Goal: Task Accomplishment & Management: Use online tool/utility

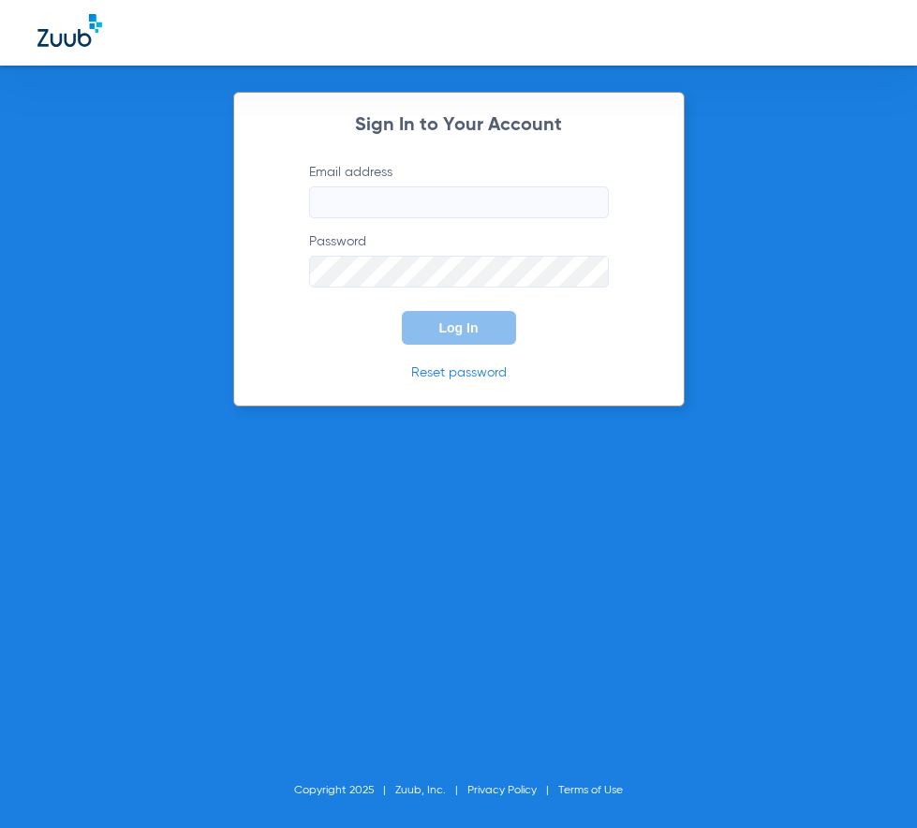
type input "[EMAIL_ADDRESS][DOMAIN_NAME]"
click at [462, 327] on span "Log In" at bounding box center [458, 327] width 39 height 15
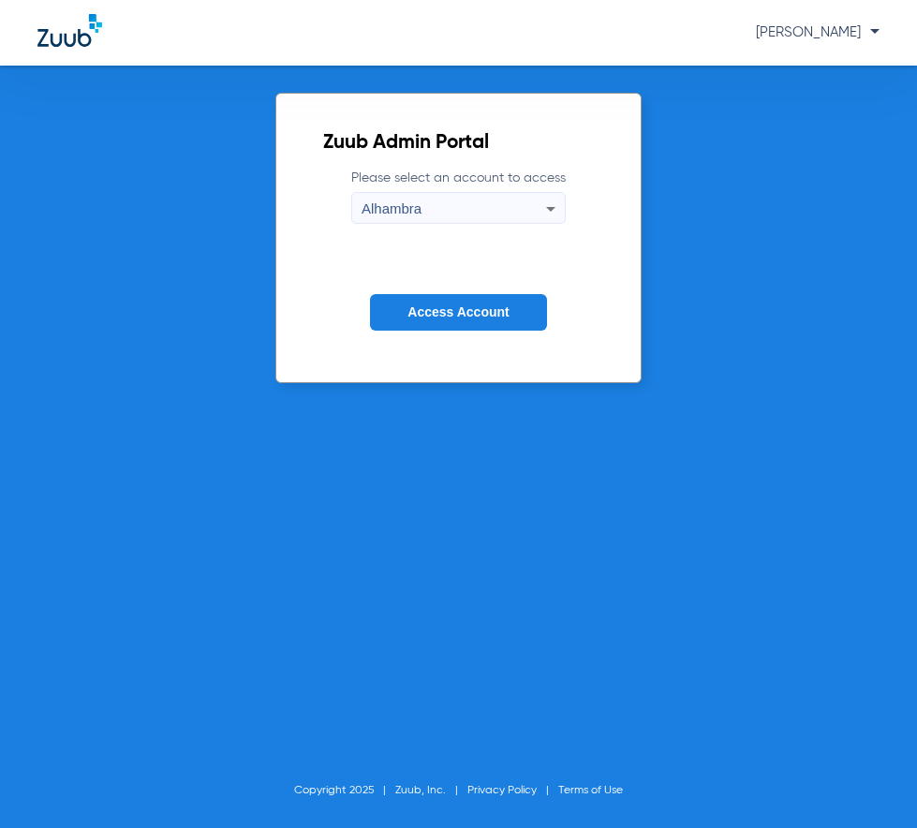
click at [509, 315] on button "Access Account" at bounding box center [458, 312] width 176 height 37
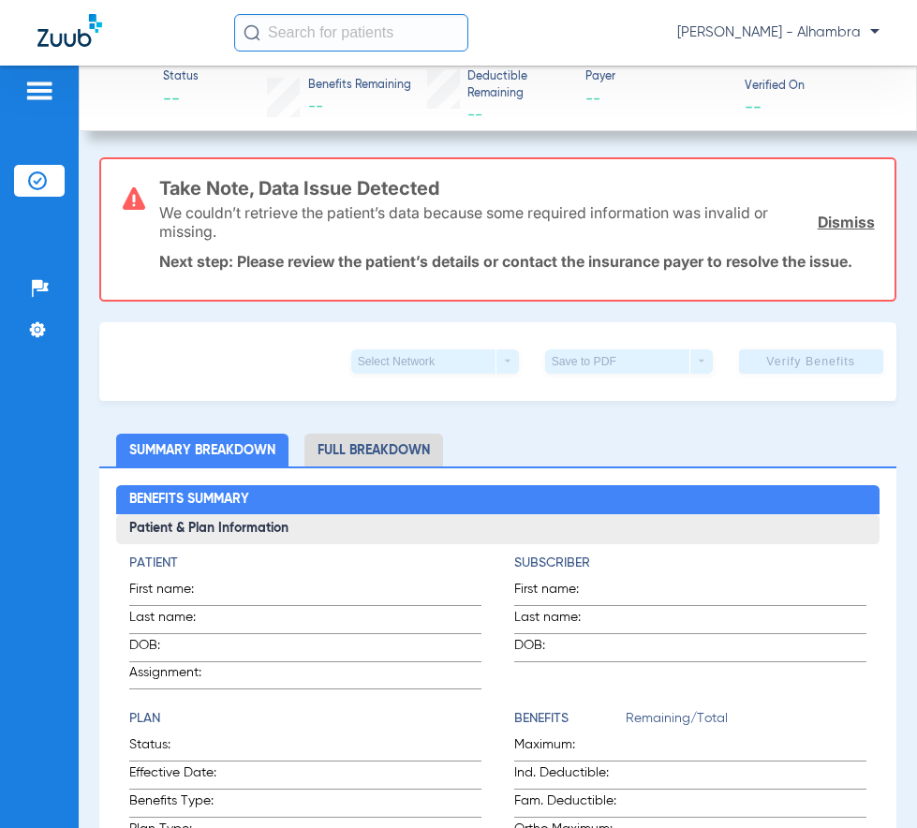
click at [45, 95] on img at bounding box center [39, 91] width 30 height 22
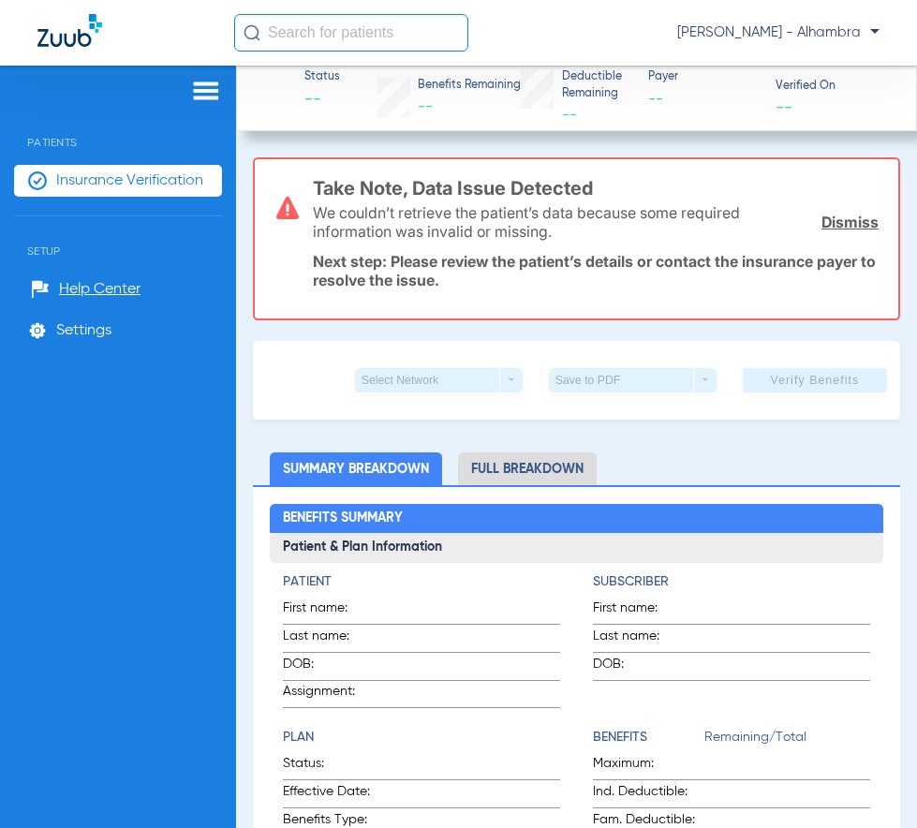
click at [170, 180] on span "Insurance Verification" at bounding box center [129, 180] width 147 height 19
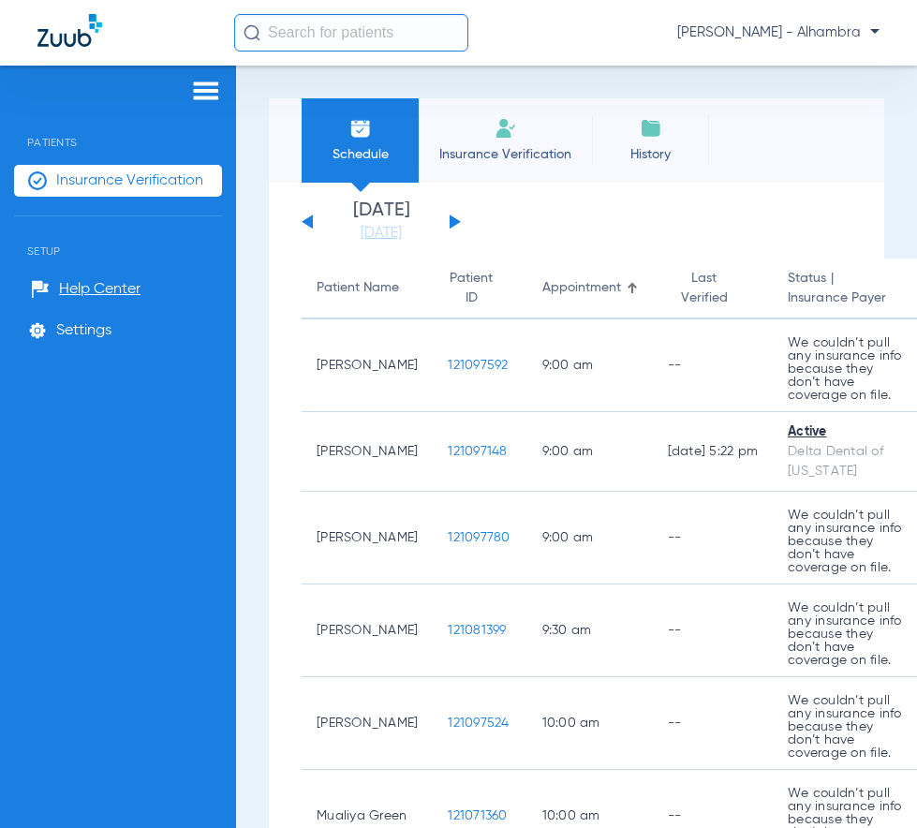
click at [450, 221] on button at bounding box center [455, 221] width 11 height 14
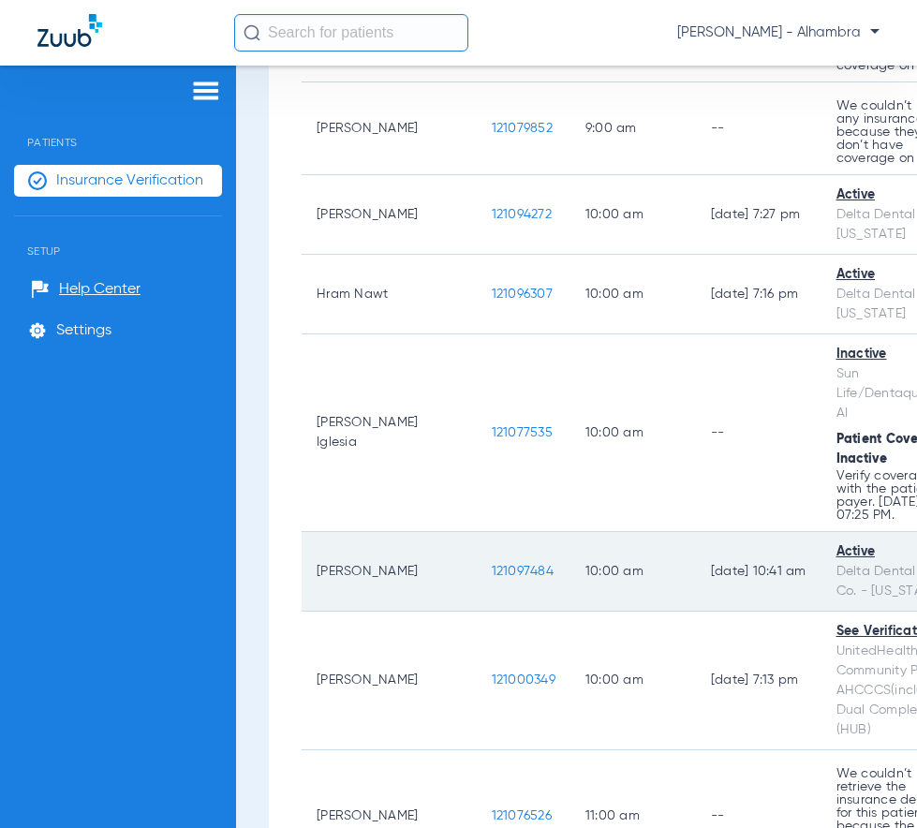
scroll to position [749, 0]
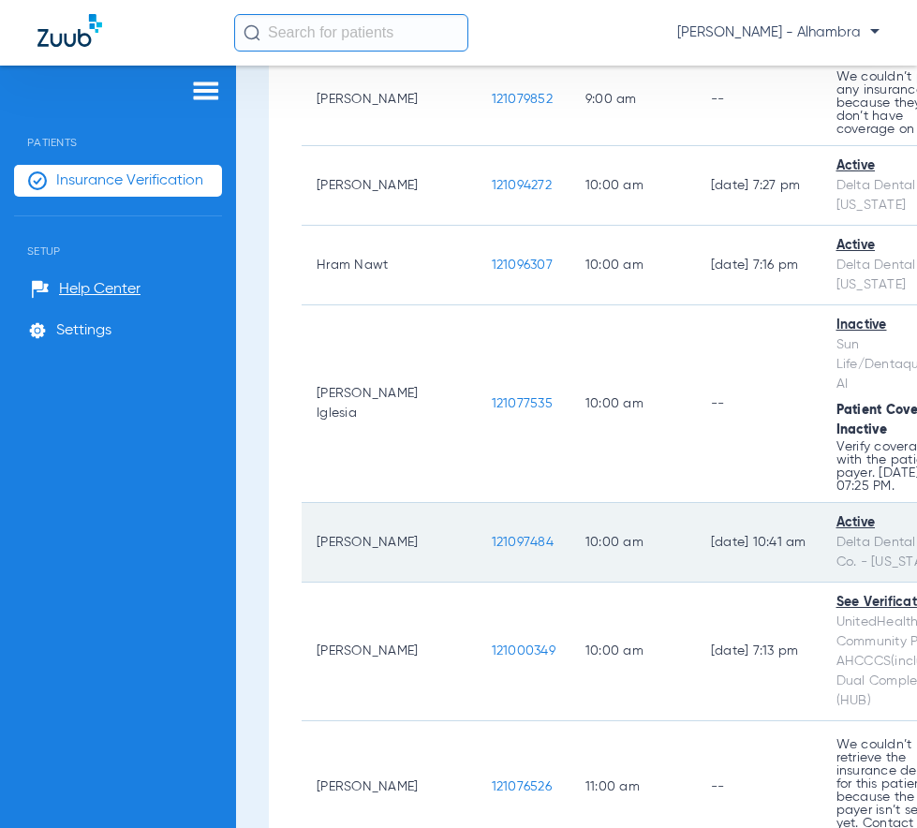
drag, startPoint x: 657, startPoint y: 554, endPoint x: 836, endPoint y: 552, distance: 178.9
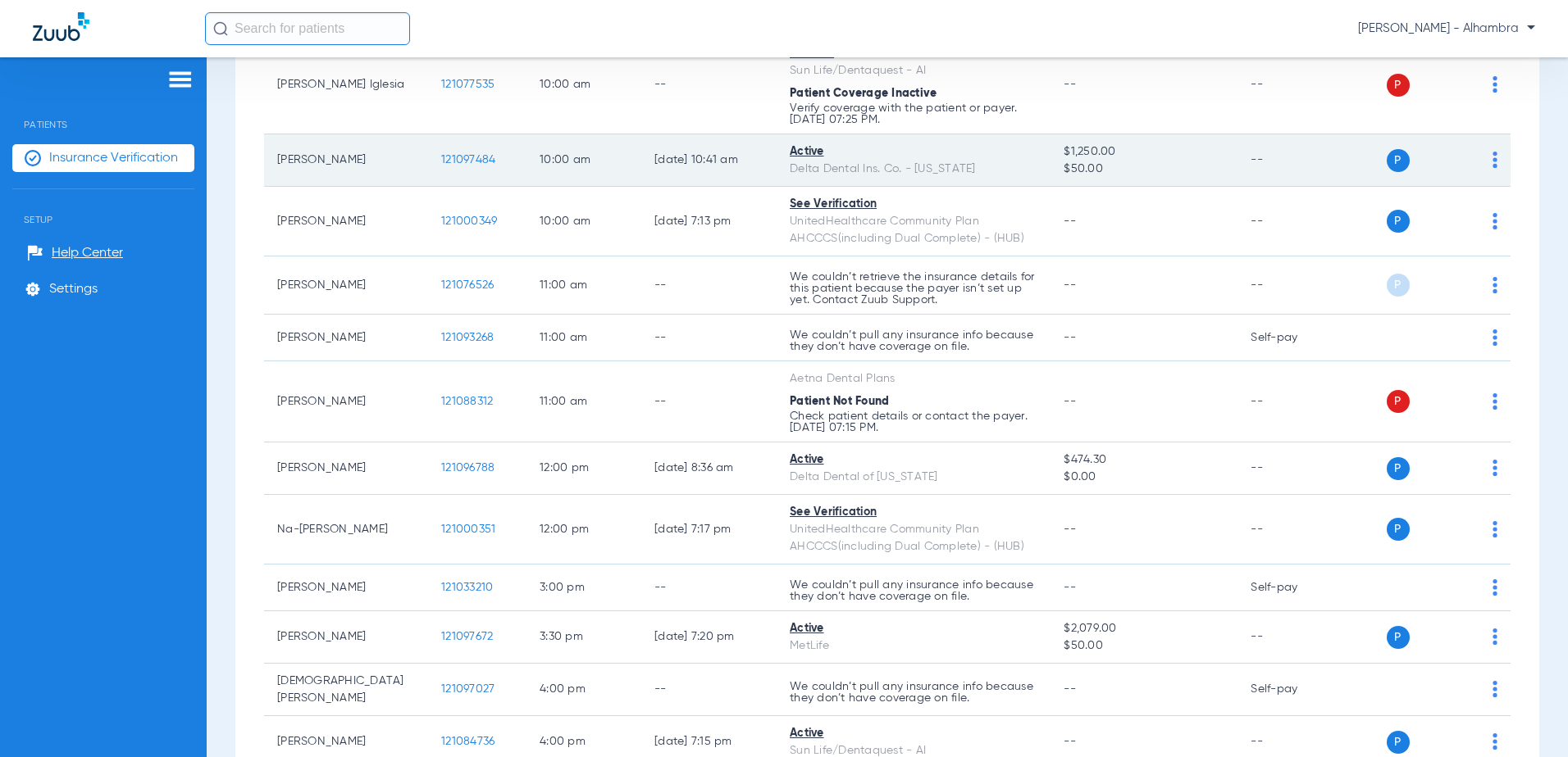
click at [802, 155] on td "P S" at bounding box center [1429, 161] width 162 height 53
click at [802, 157] on img at bounding box center [1494, 159] width 5 height 17
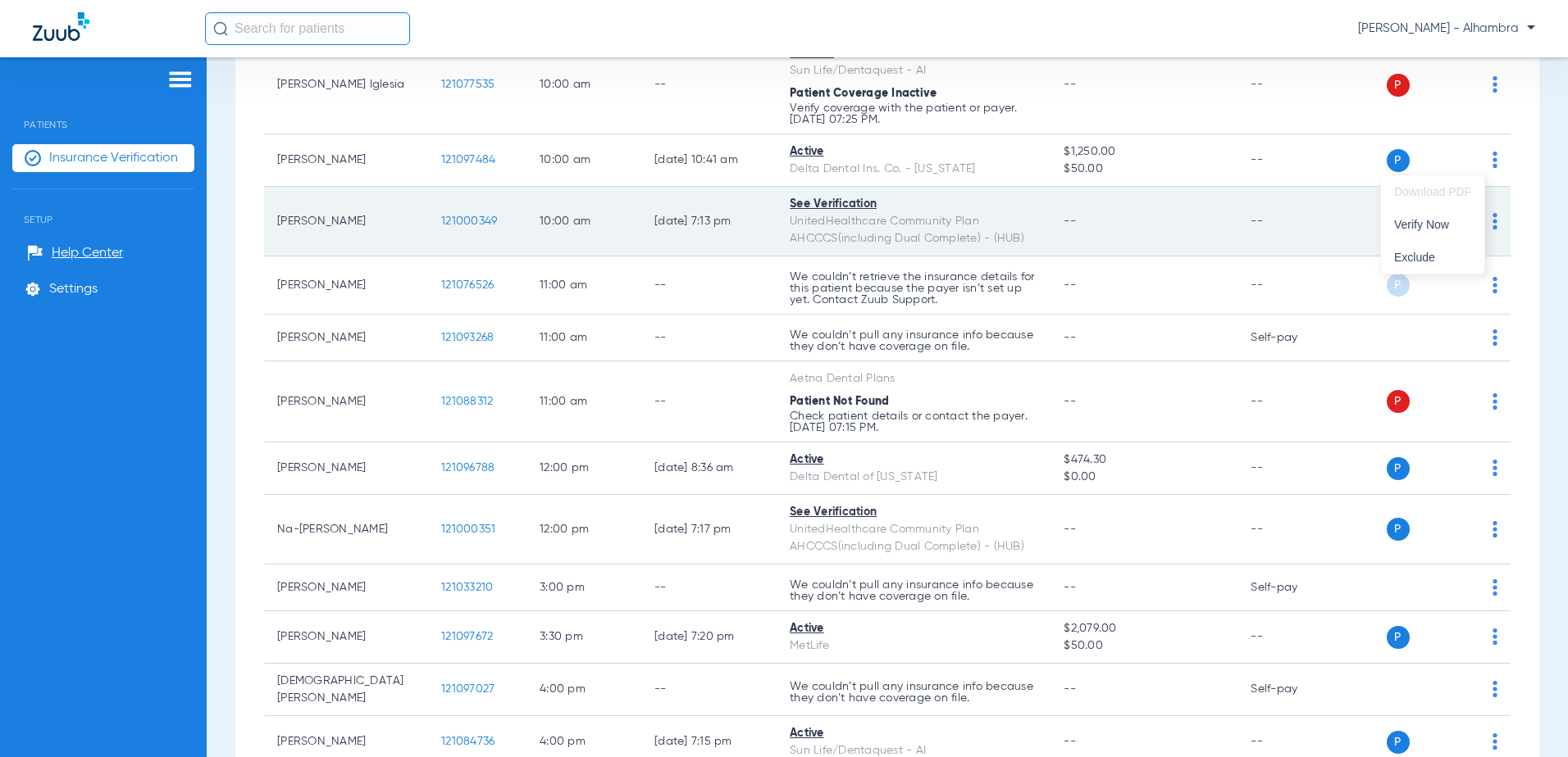
click at [802, 225] on span "Verify Now" at bounding box center [1432, 224] width 77 height 11
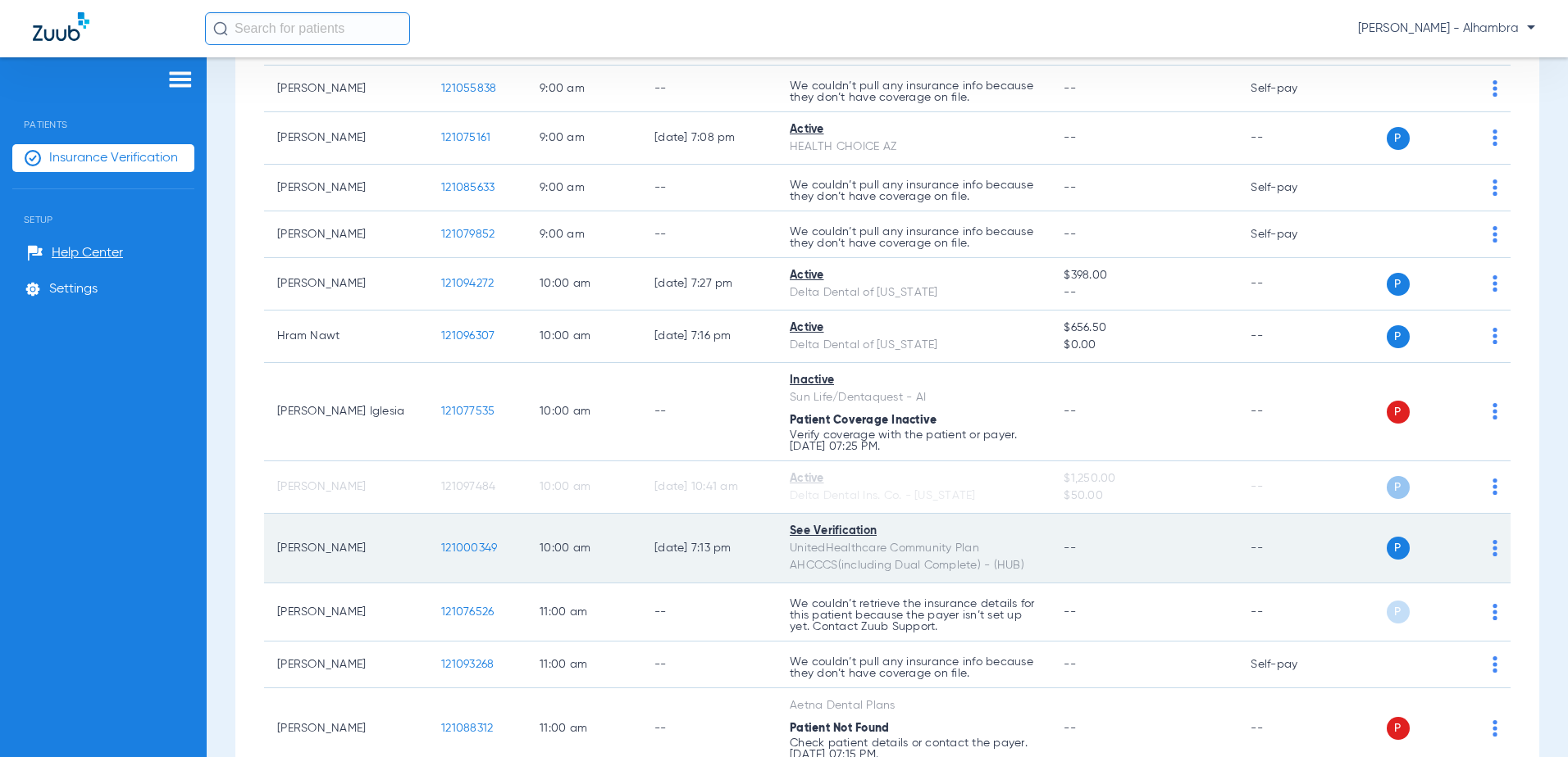
scroll to position [328, 0]
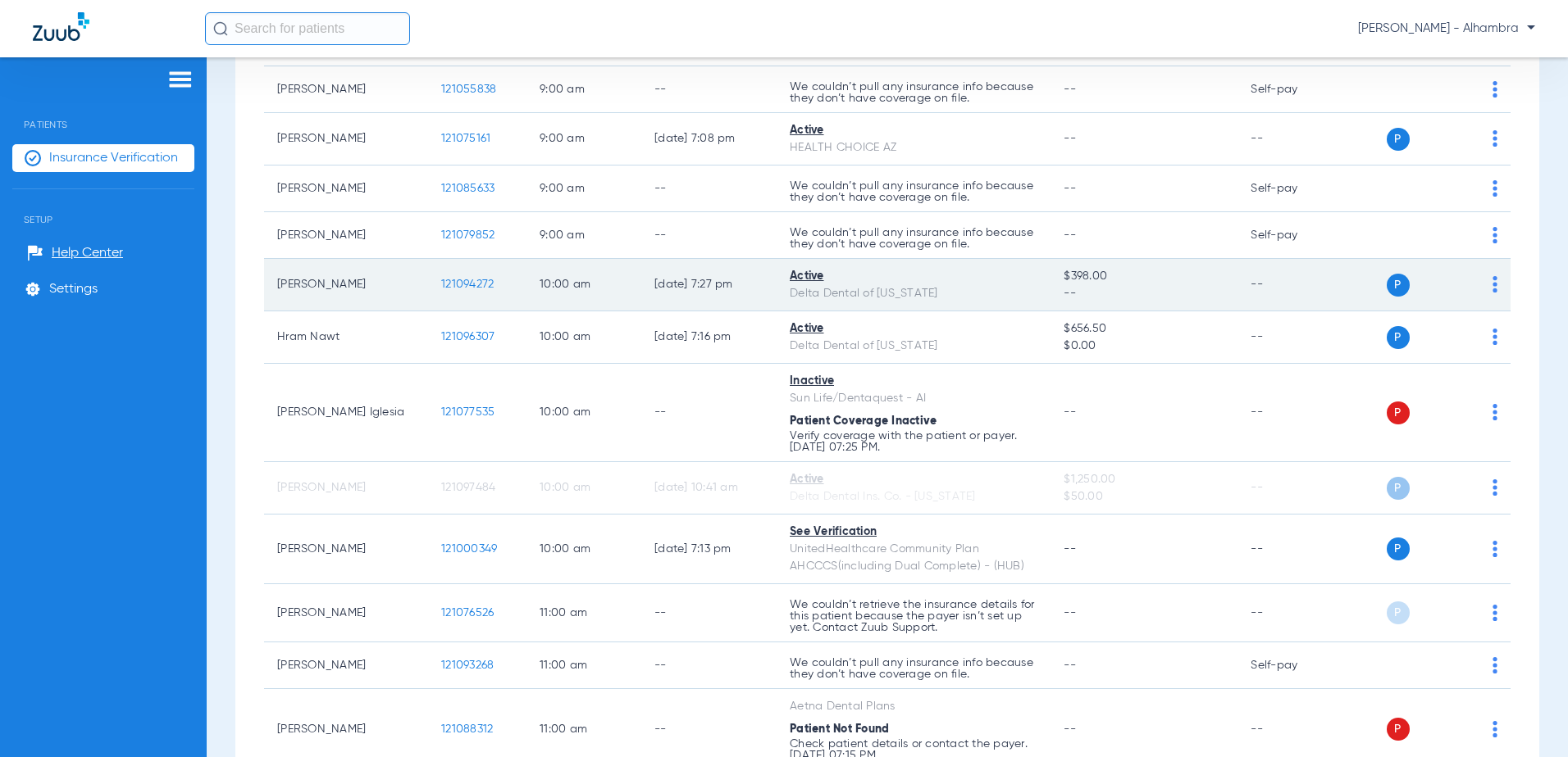
click at [802, 291] on td "P S" at bounding box center [1429, 285] width 162 height 53
click at [802, 284] on img at bounding box center [1494, 284] width 5 height 17
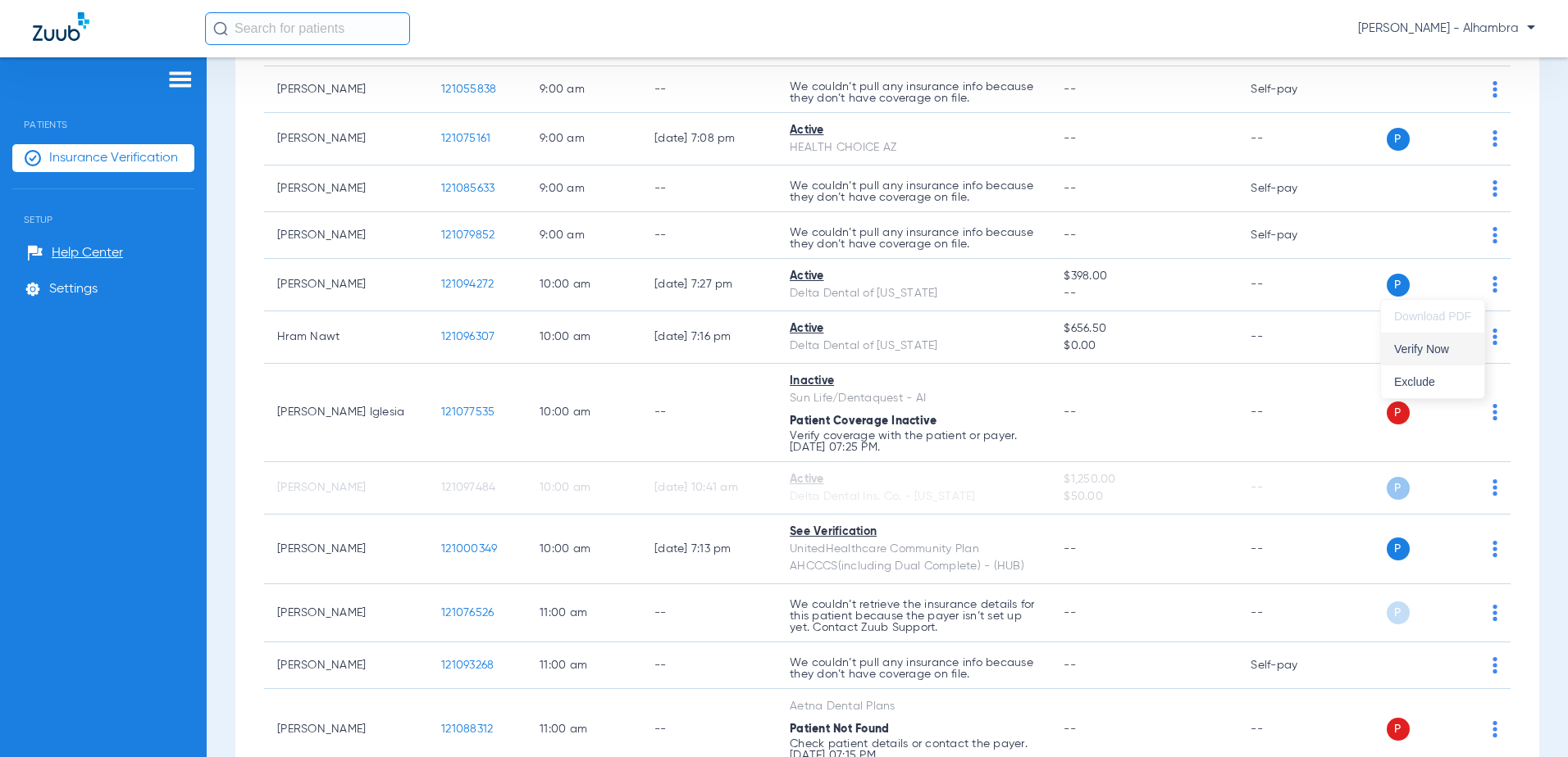
click at [802, 348] on span "Verify Now" at bounding box center [1432, 348] width 77 height 11
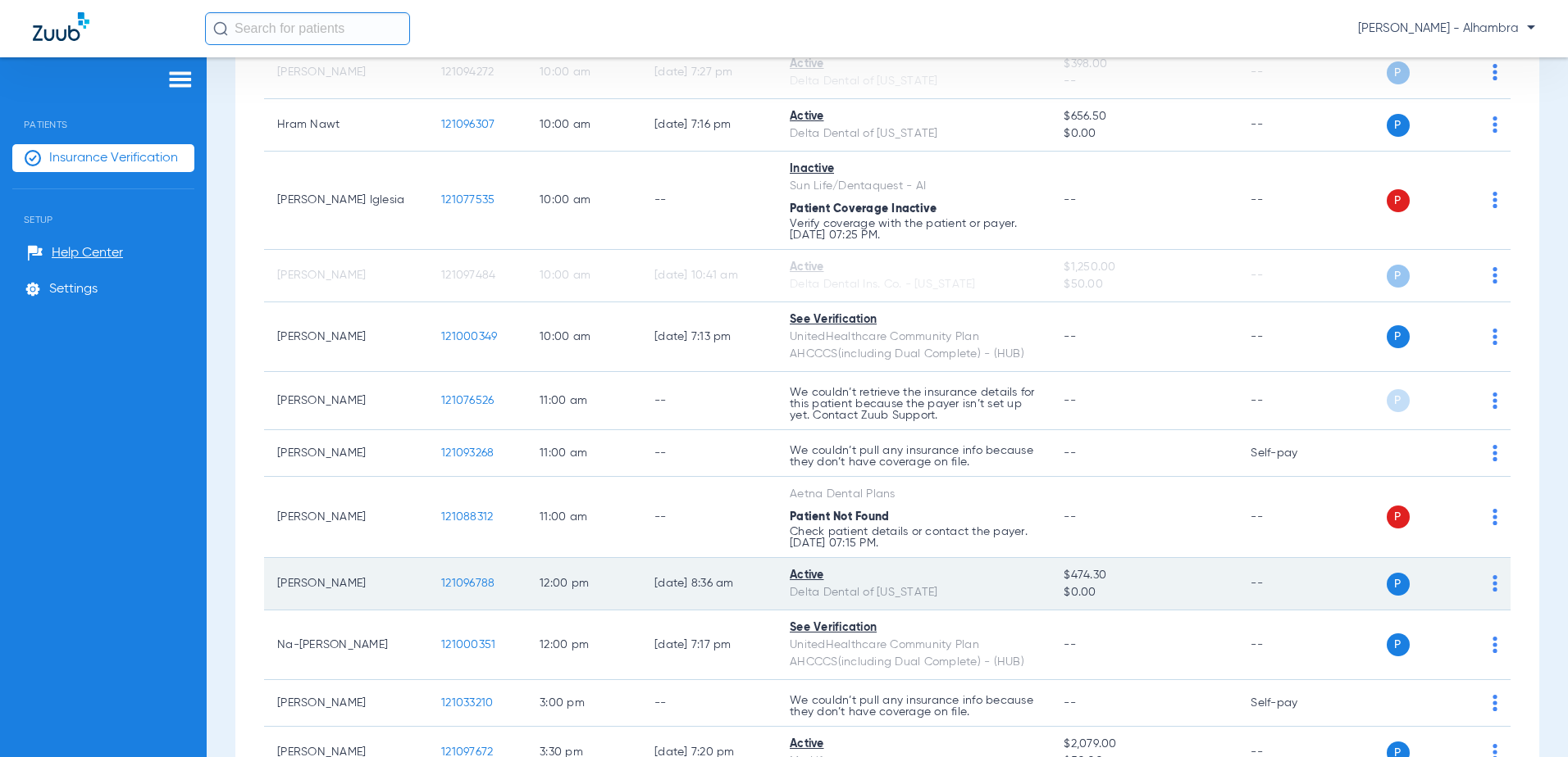
scroll to position [574, 0]
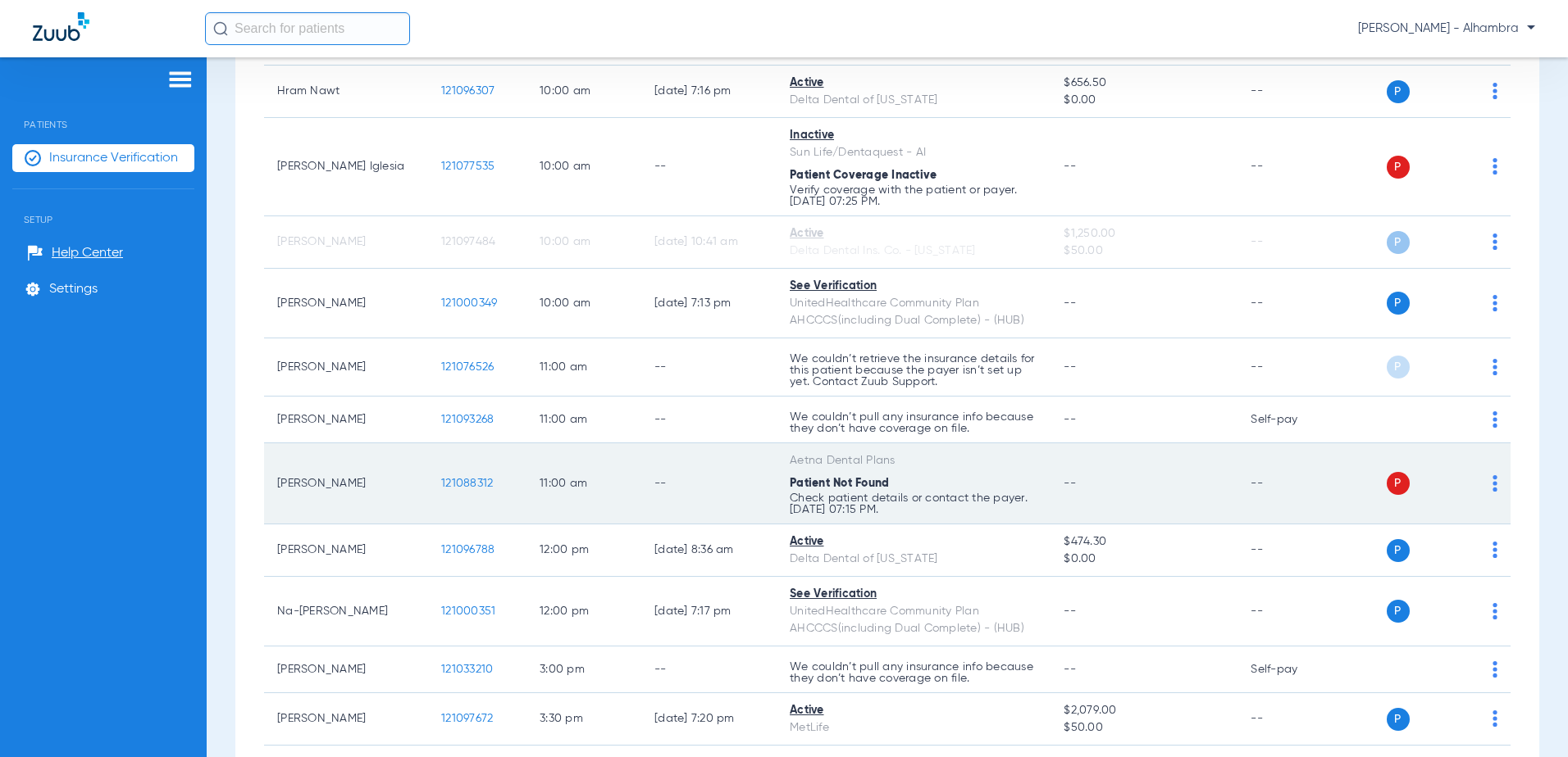
click at [802, 487] on img at bounding box center [1494, 483] width 5 height 17
drag, startPoint x: 1438, startPoint y: 548, endPoint x: 1420, endPoint y: 504, distance: 47.5
click at [802, 548] on span "Verify Now" at bounding box center [1432, 548] width 77 height 11
